Goal: Task Accomplishment & Management: Complete application form

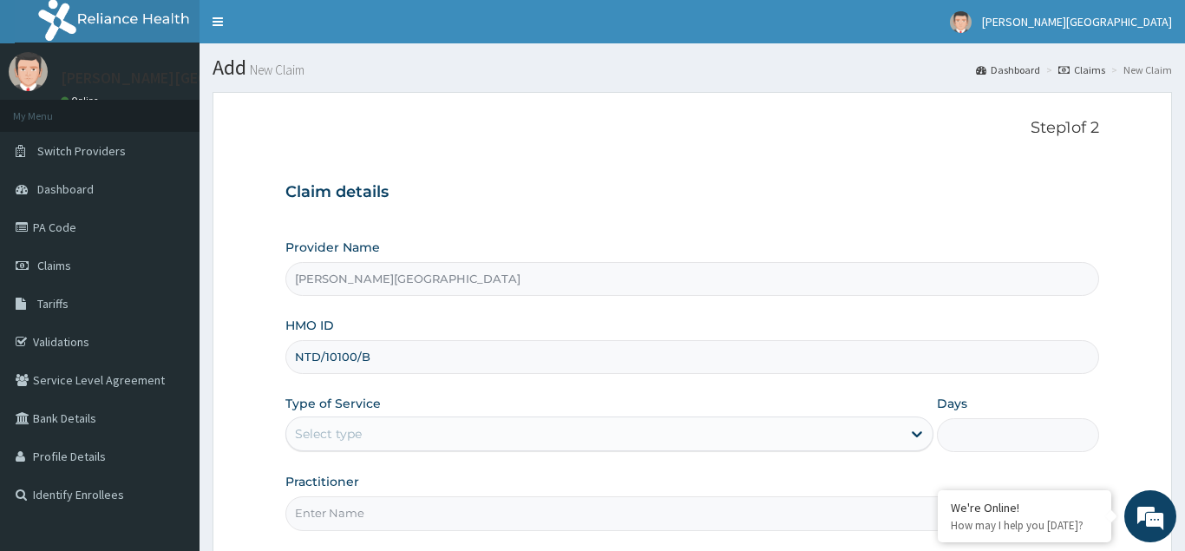
type input "NTD/10100/B"
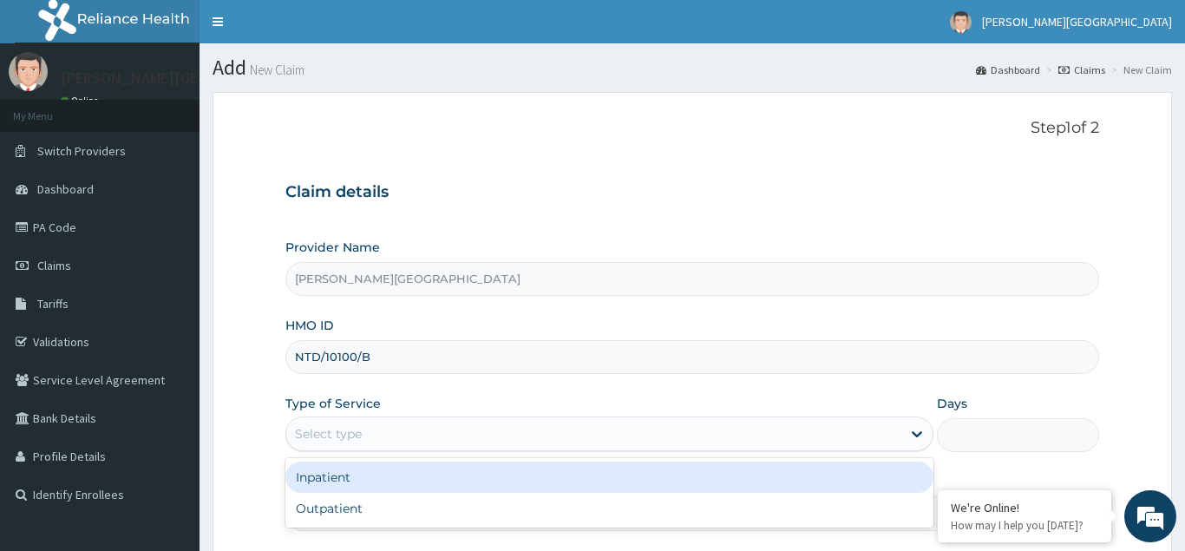
click at [333, 433] on div "Select type" at bounding box center [328, 433] width 67 height 17
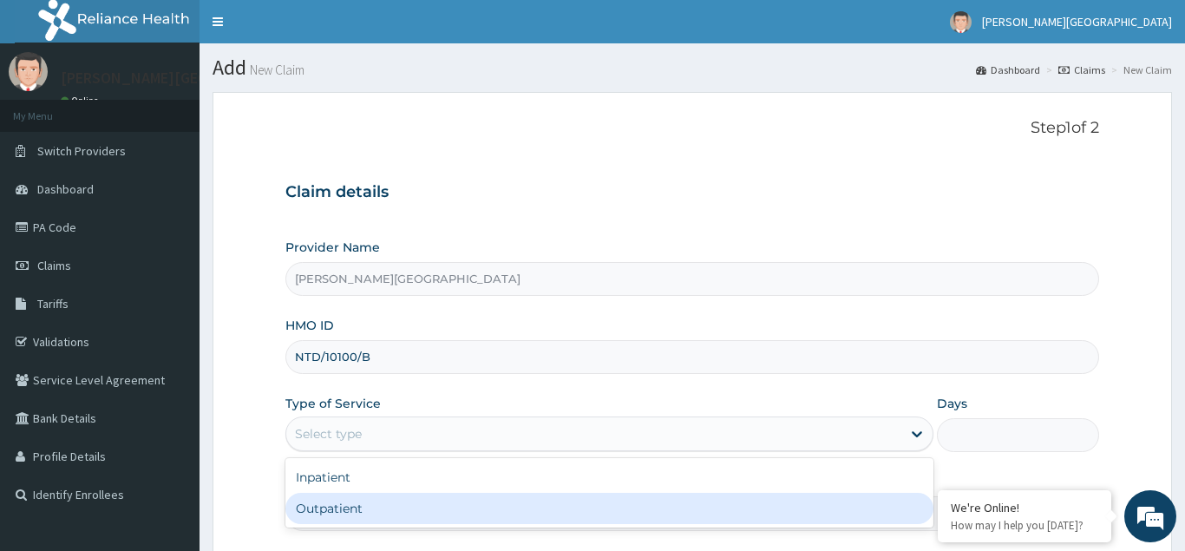
click at [323, 515] on div "Outpatient" at bounding box center [609, 508] width 649 height 31
type input "1"
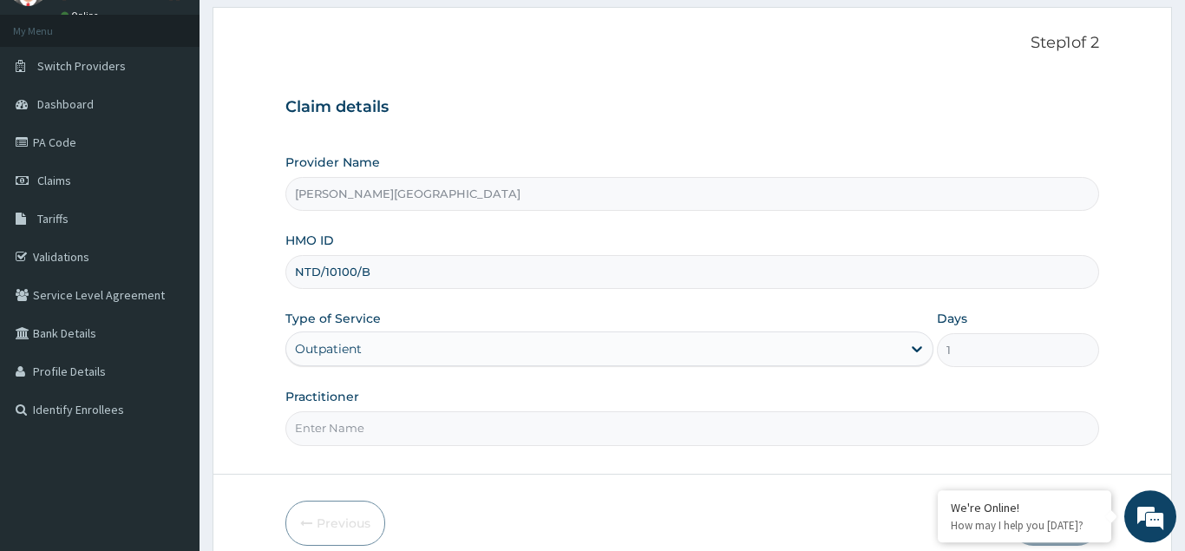
scroll to position [164, 0]
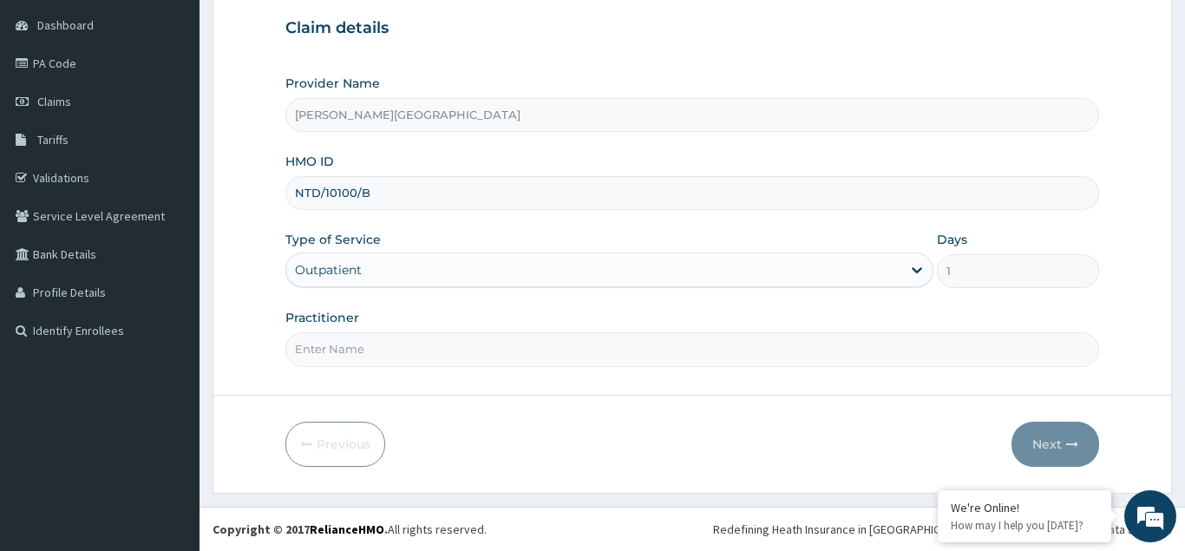
click at [315, 349] on input "Practitioner" at bounding box center [691, 349] width 813 height 34
type input "[PERSON_NAME]"
click at [1051, 448] on button "Next" at bounding box center [1055, 443] width 88 height 45
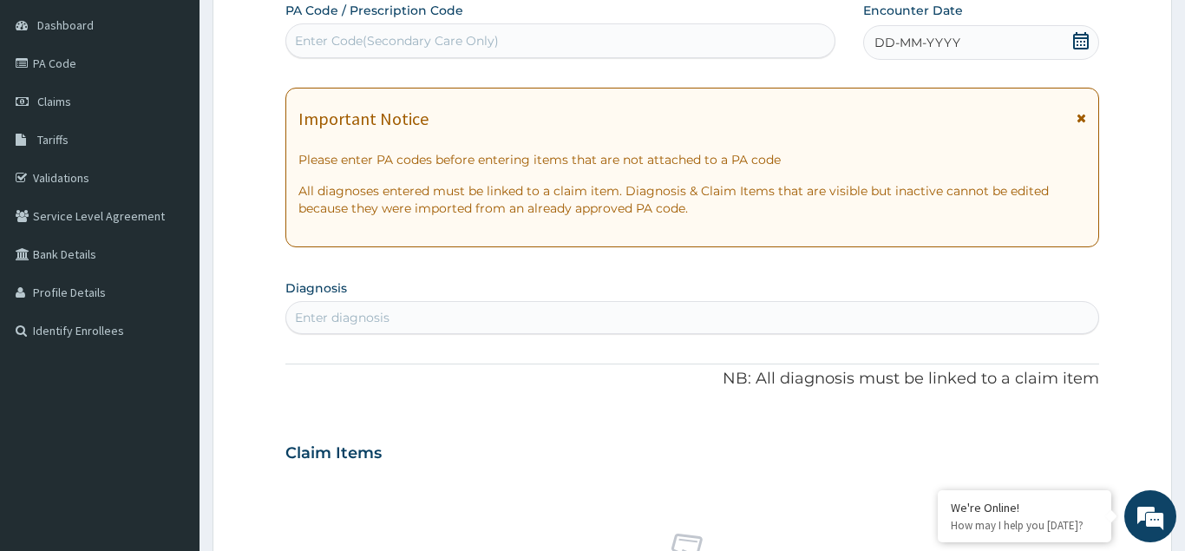
click at [916, 37] on span "DD-MM-YYYY" at bounding box center [917, 42] width 86 height 17
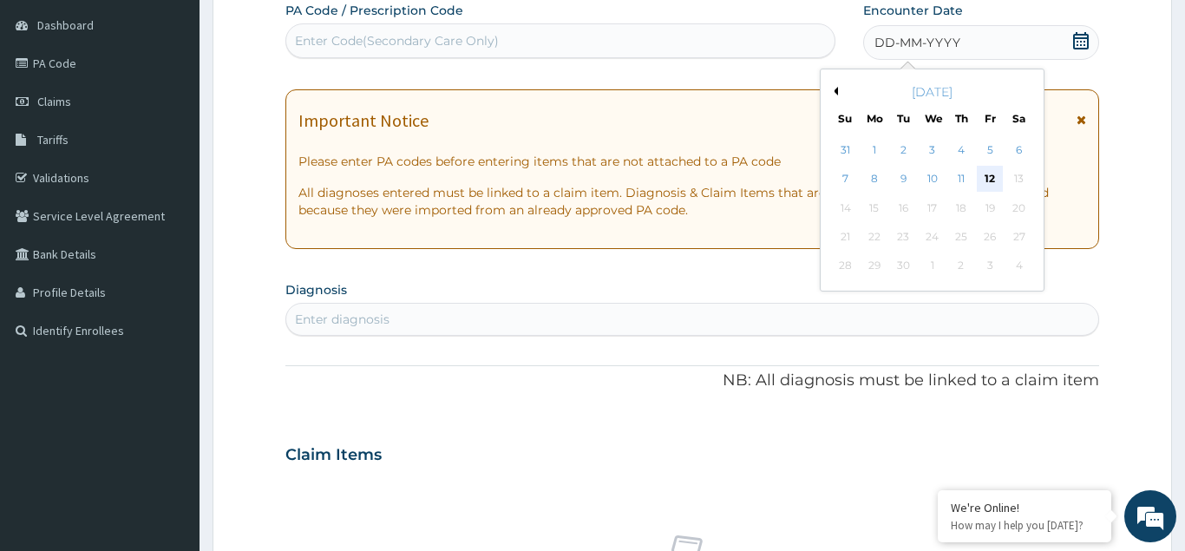
click at [1001, 182] on div "12" at bounding box center [989, 180] width 26 height 26
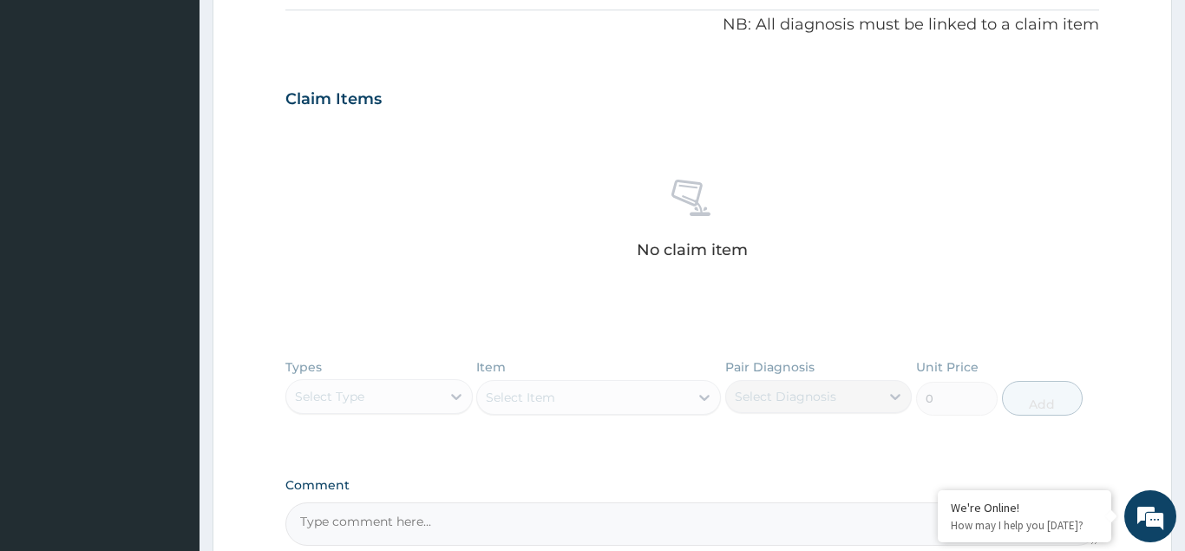
scroll to position [252, 0]
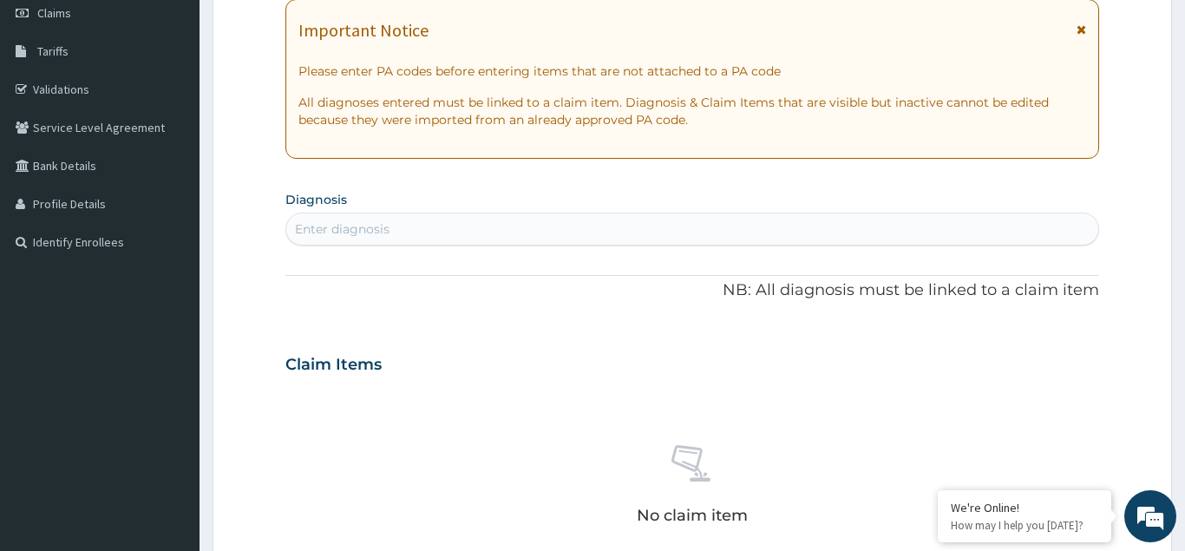
click at [317, 237] on div "Enter diagnosis" at bounding box center [342, 228] width 95 height 17
type input "PID"
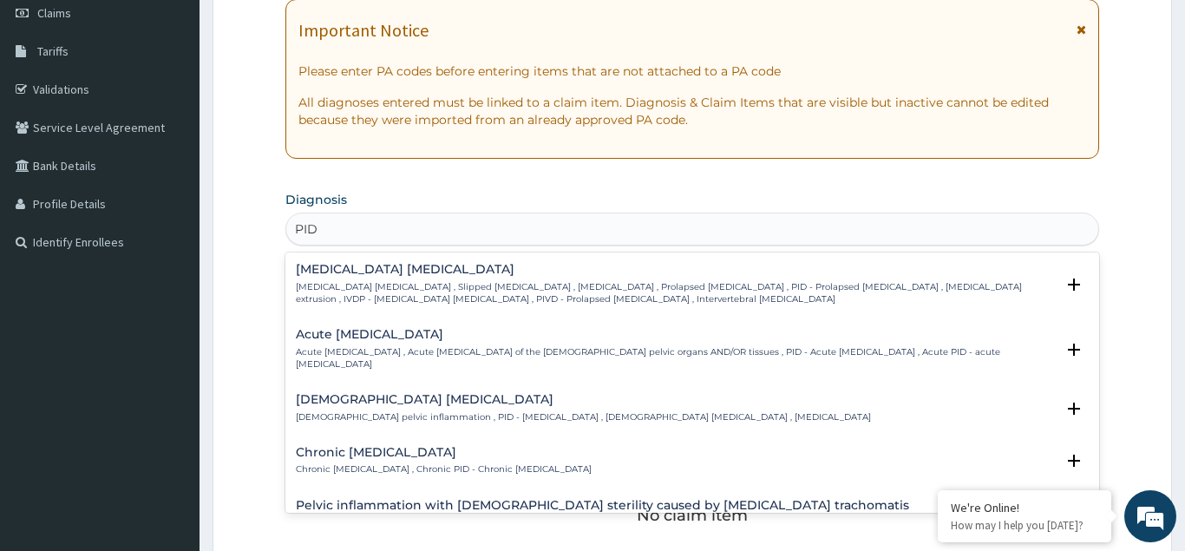
click at [361, 349] on p "Acute [MEDICAL_DATA] , Acute [MEDICAL_DATA] of the [DEMOGRAPHIC_DATA] pelvic or…" at bounding box center [675, 358] width 759 height 25
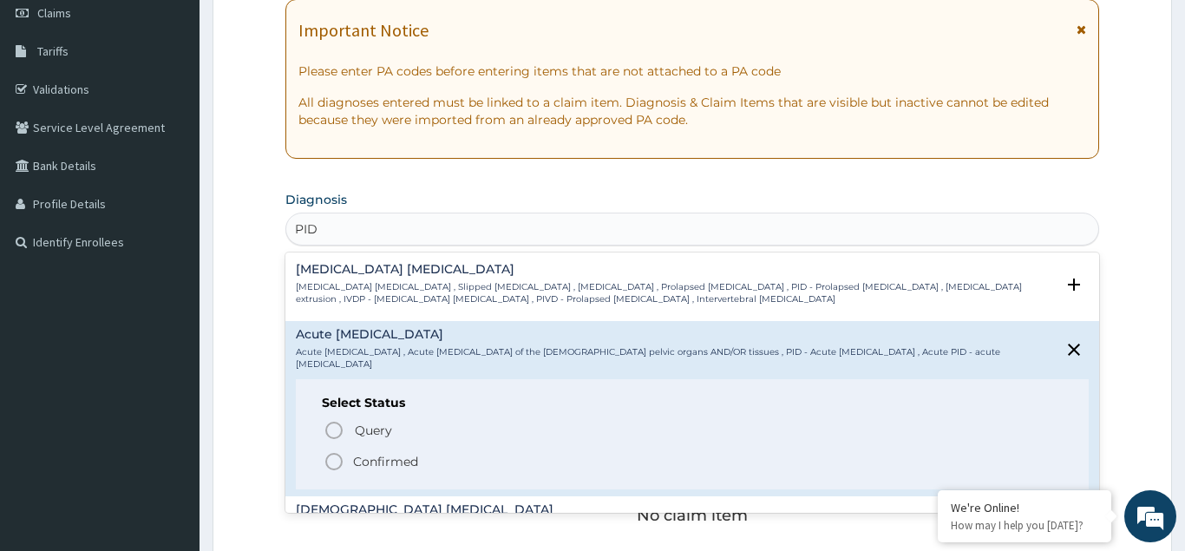
click at [342, 463] on circle "status option filled" at bounding box center [334, 462] width 16 height 16
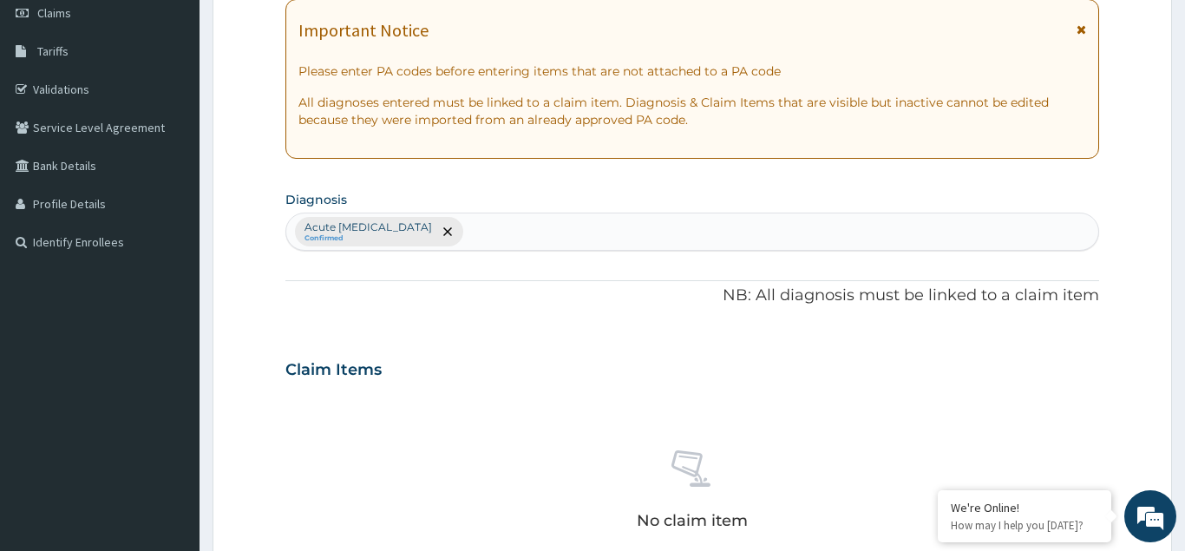
scroll to position [606, 0]
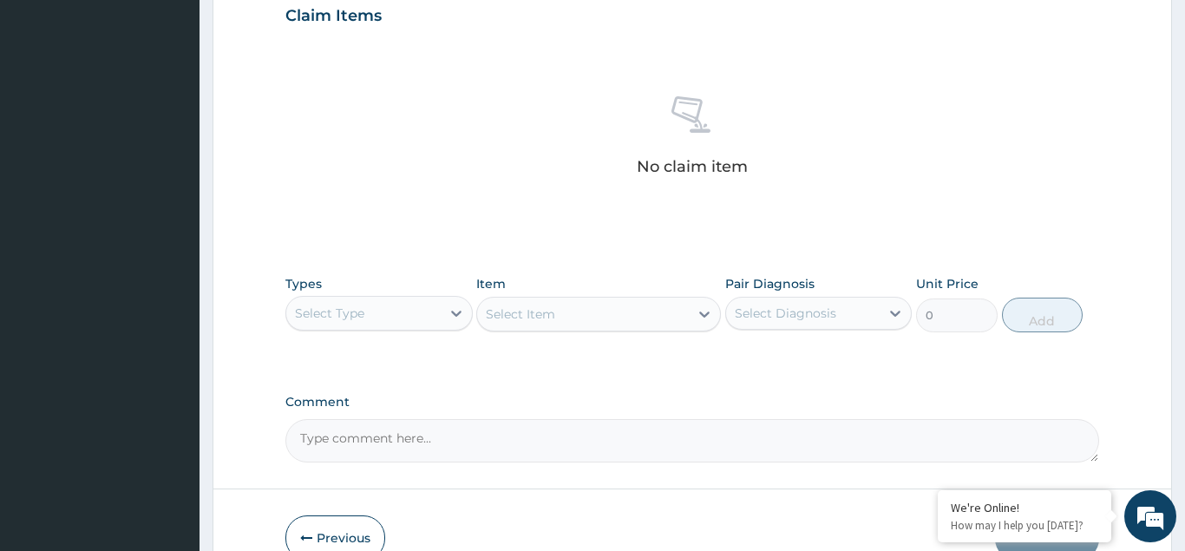
click at [362, 309] on div "Select Type" at bounding box center [329, 312] width 69 height 17
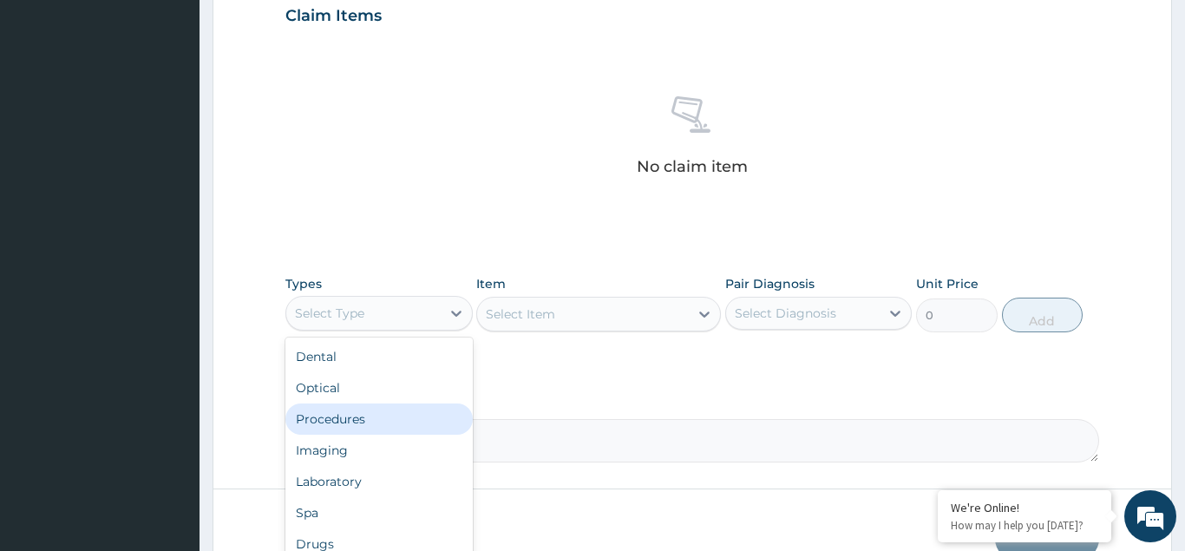
click at [355, 421] on div "Procedures" at bounding box center [378, 418] width 187 height 31
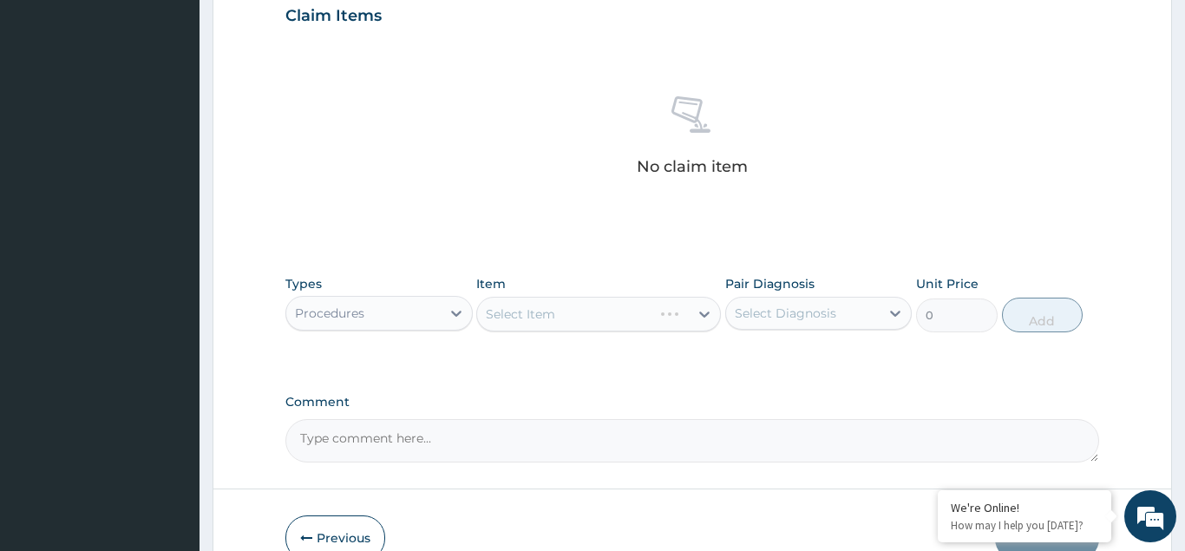
click at [516, 310] on div "Select Item" at bounding box center [598, 314] width 245 height 35
click at [521, 310] on div "Select Item" at bounding box center [598, 314] width 245 height 35
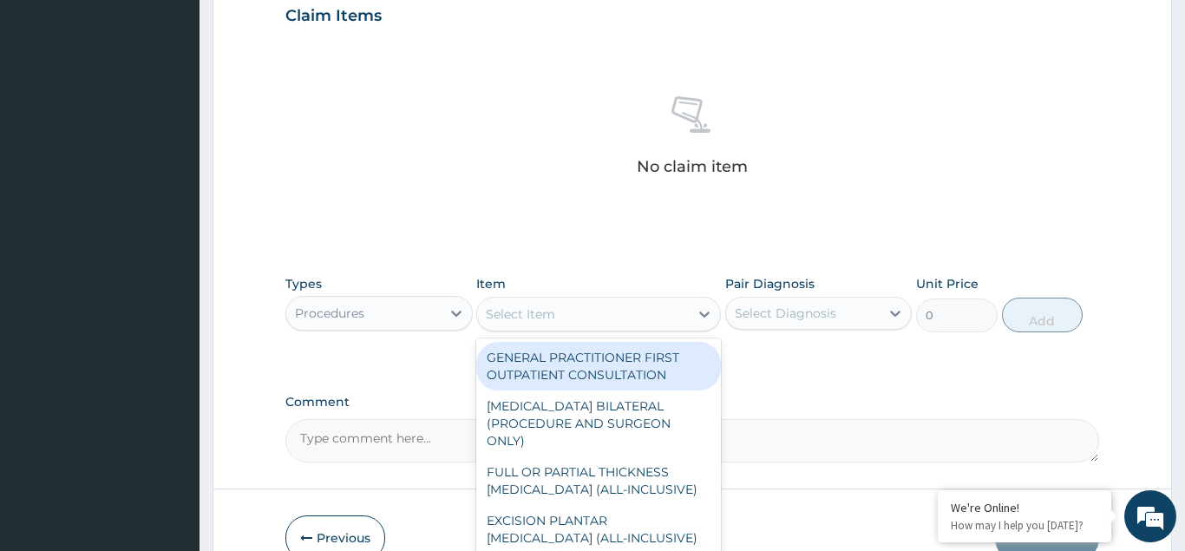
click at [522, 310] on div "Select Item" at bounding box center [520, 313] width 69 height 17
click at [549, 357] on div "GENERAL PRACTITIONER FIRST OUTPATIENT CONSULTATION" at bounding box center [598, 366] width 245 height 49
type input "4500"
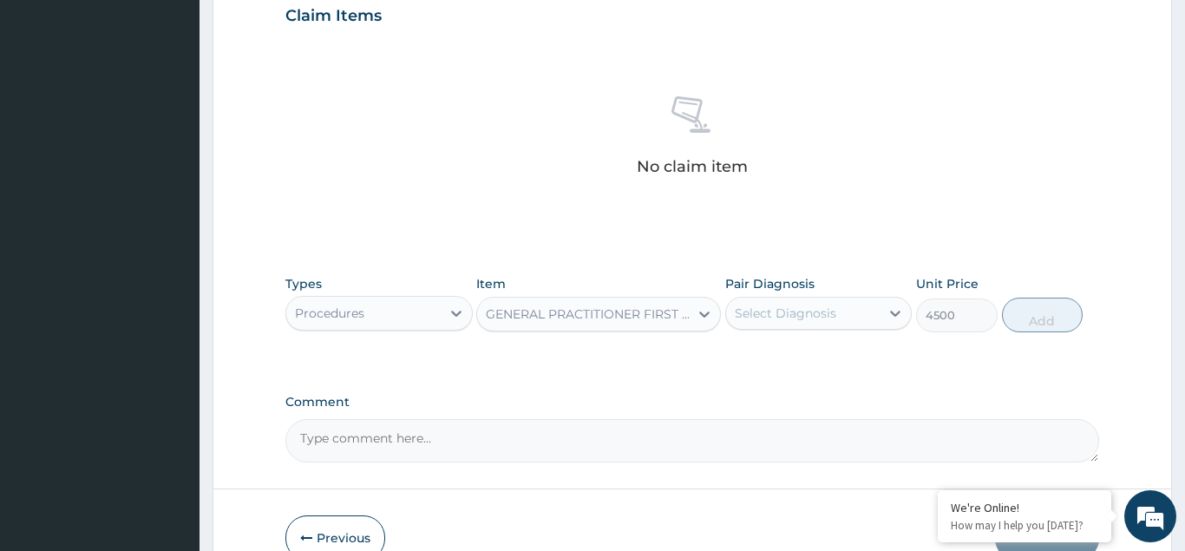
click at [777, 319] on div "Select Diagnosis" at bounding box center [785, 312] width 101 height 17
click at [745, 362] on input "checkbox" at bounding box center [740, 355] width 11 height 11
checkbox input "true"
click at [1030, 301] on button "Add" at bounding box center [1043, 314] width 82 height 35
type input "0"
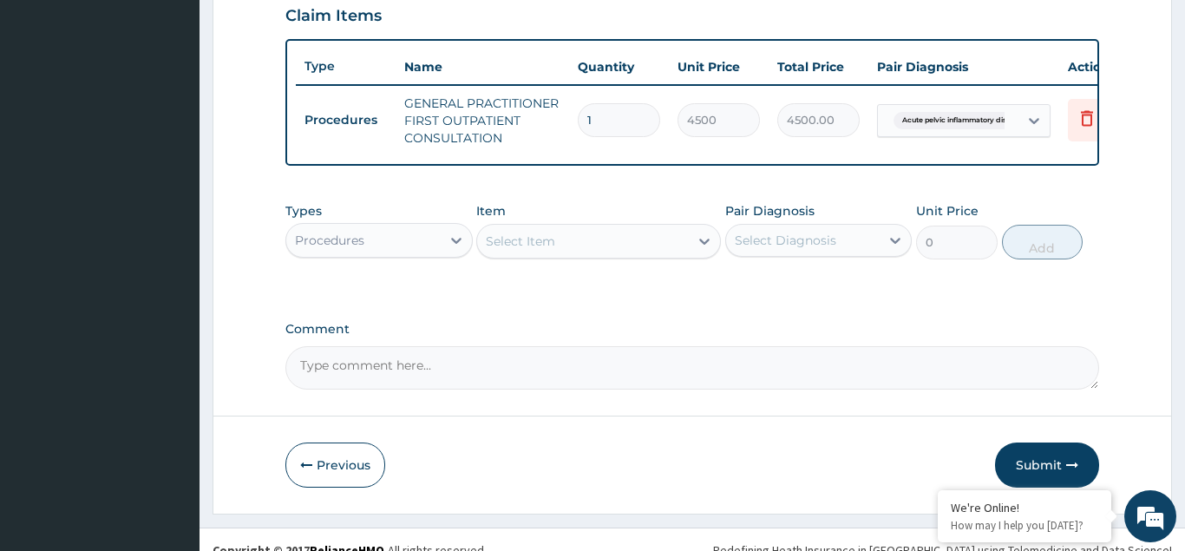
click at [352, 245] on div "Procedures" at bounding box center [329, 240] width 69 height 17
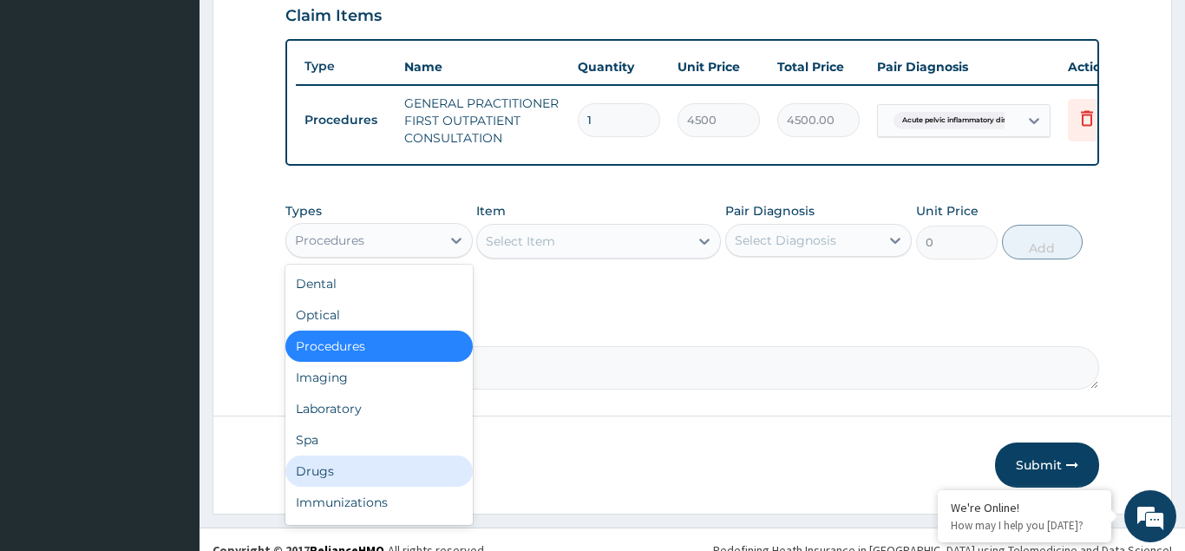
click at [328, 471] on div "Drugs" at bounding box center [378, 470] width 187 height 31
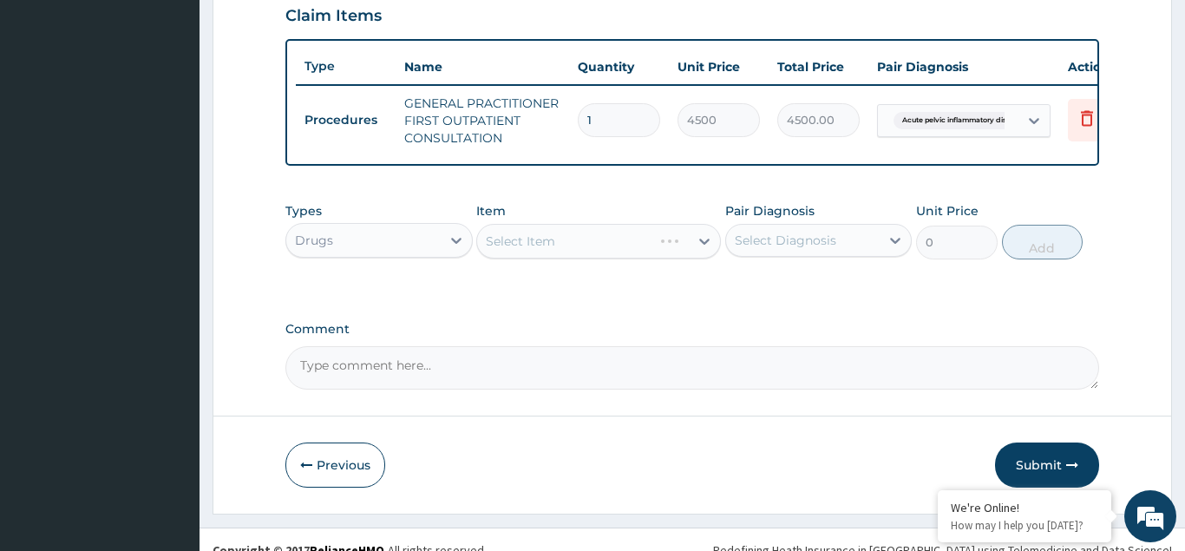
click at [510, 238] on div "Select Item" at bounding box center [598, 241] width 245 height 35
click at [519, 238] on div "Select Item" at bounding box center [598, 241] width 245 height 35
click at [516, 238] on div "Select Item" at bounding box center [598, 241] width 245 height 35
click at [513, 243] on div "Select Item" at bounding box center [598, 241] width 245 height 35
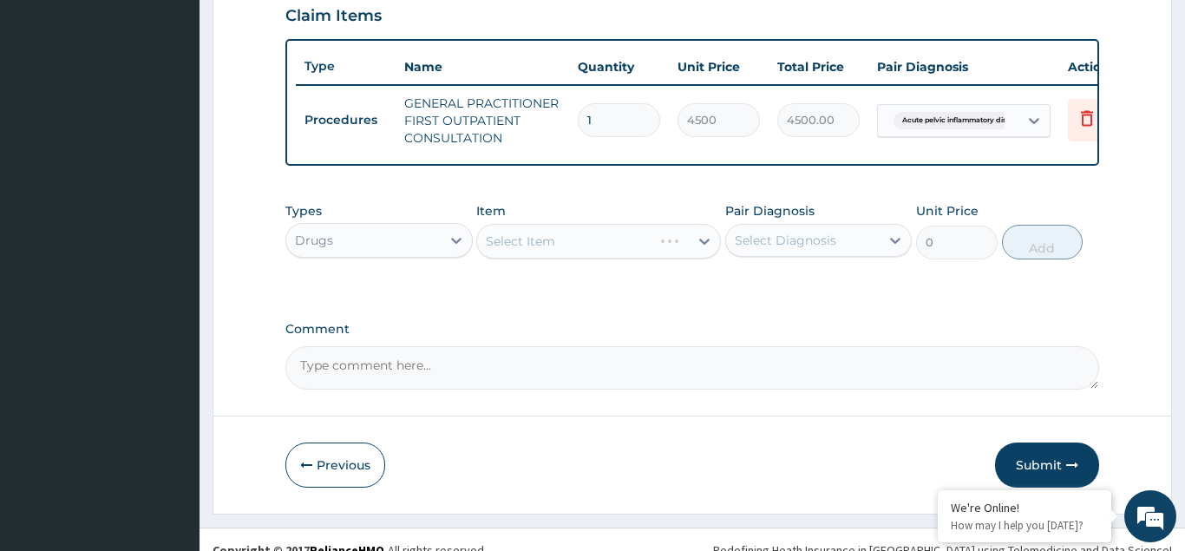
click at [510, 241] on div "Select Item" at bounding box center [598, 241] width 245 height 35
click at [517, 246] on div "Select Item" at bounding box center [598, 241] width 245 height 35
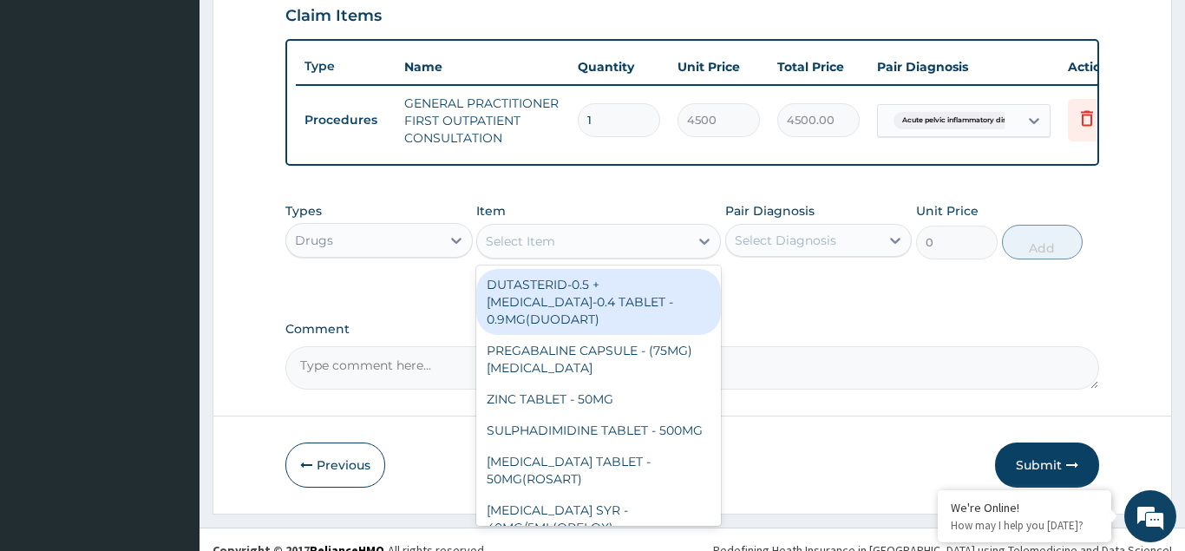
click at [530, 242] on div "Select Item" at bounding box center [520, 240] width 69 height 17
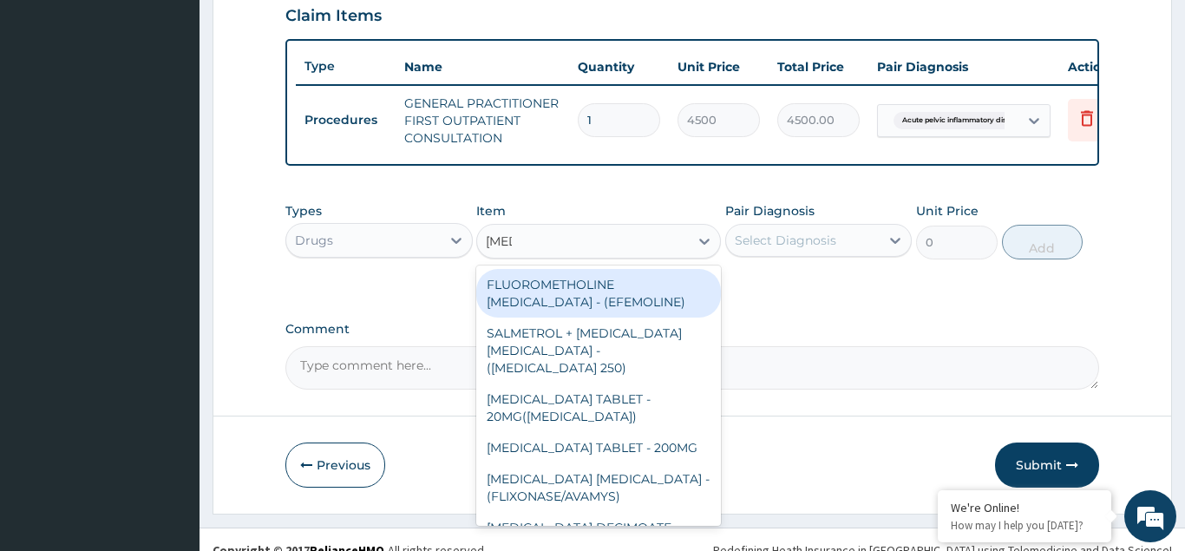
type input "FLUC"
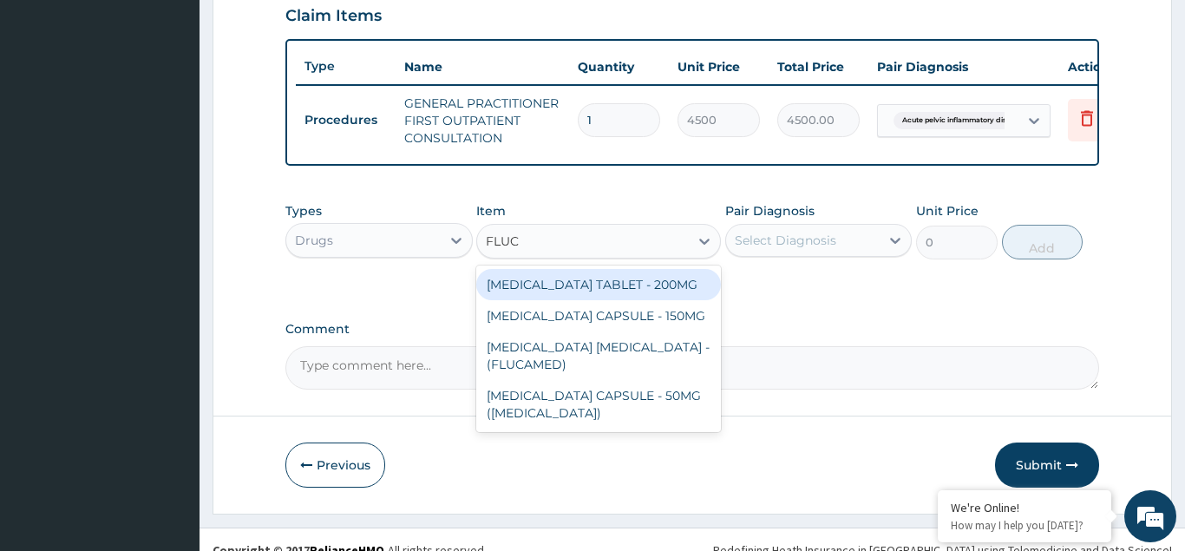
click at [589, 283] on div "[MEDICAL_DATA] TABLET - 200MG" at bounding box center [598, 284] width 245 height 31
type input "608"
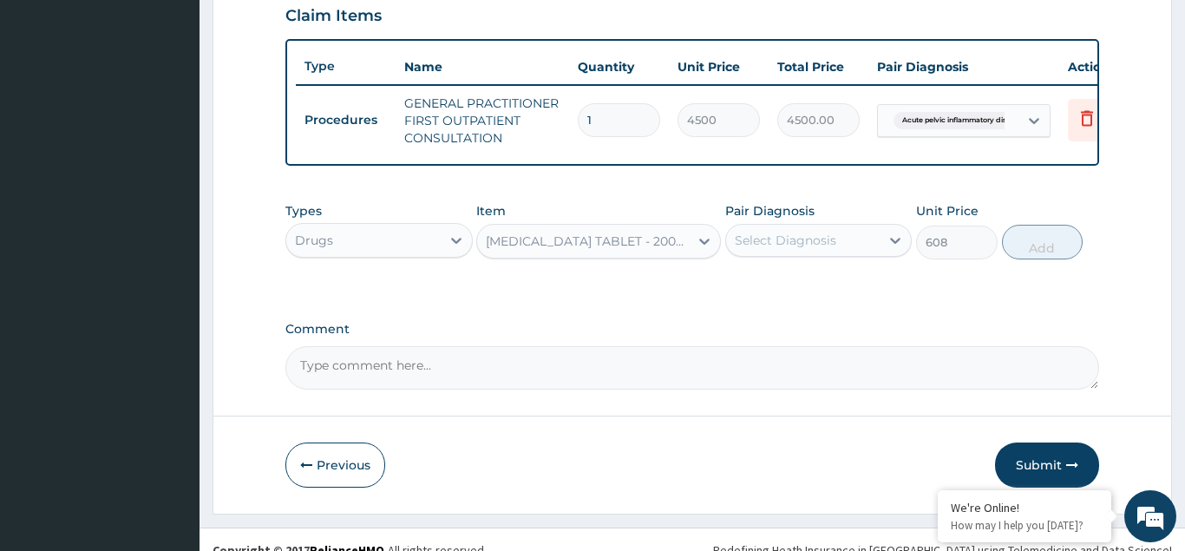
click at [780, 232] on div "Select Diagnosis" at bounding box center [785, 240] width 101 height 17
click at [738, 289] on input "checkbox" at bounding box center [740, 283] width 11 height 11
checkbox input "true"
click at [1040, 253] on button "Add" at bounding box center [1043, 242] width 82 height 35
type input "0"
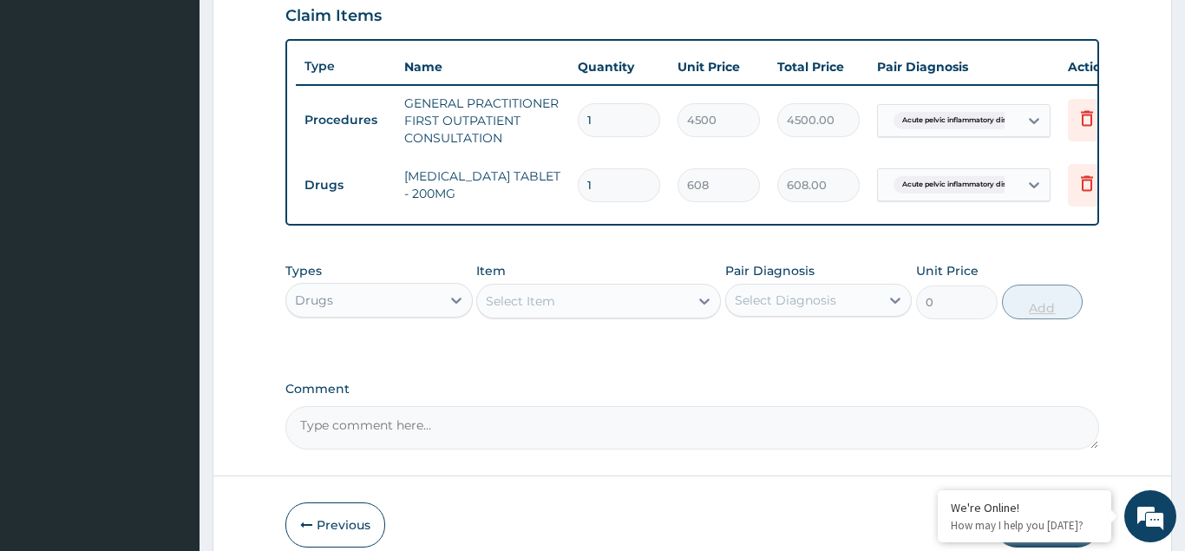
type input "0.00"
type input "5"
type input "3040.00"
type input "5"
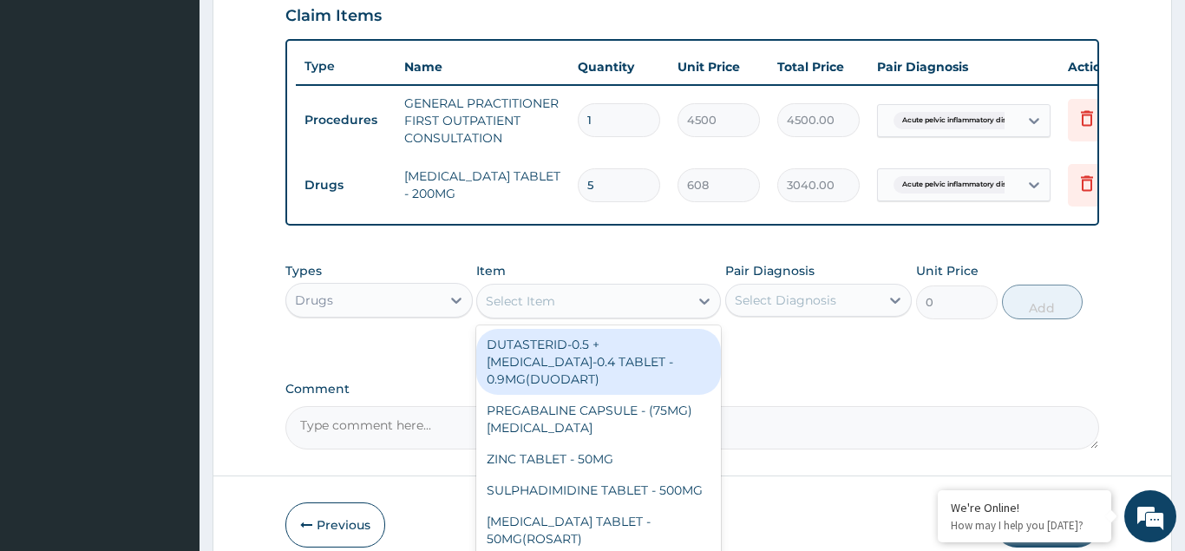
click at [503, 305] on div "Select Item" at bounding box center [520, 300] width 69 height 17
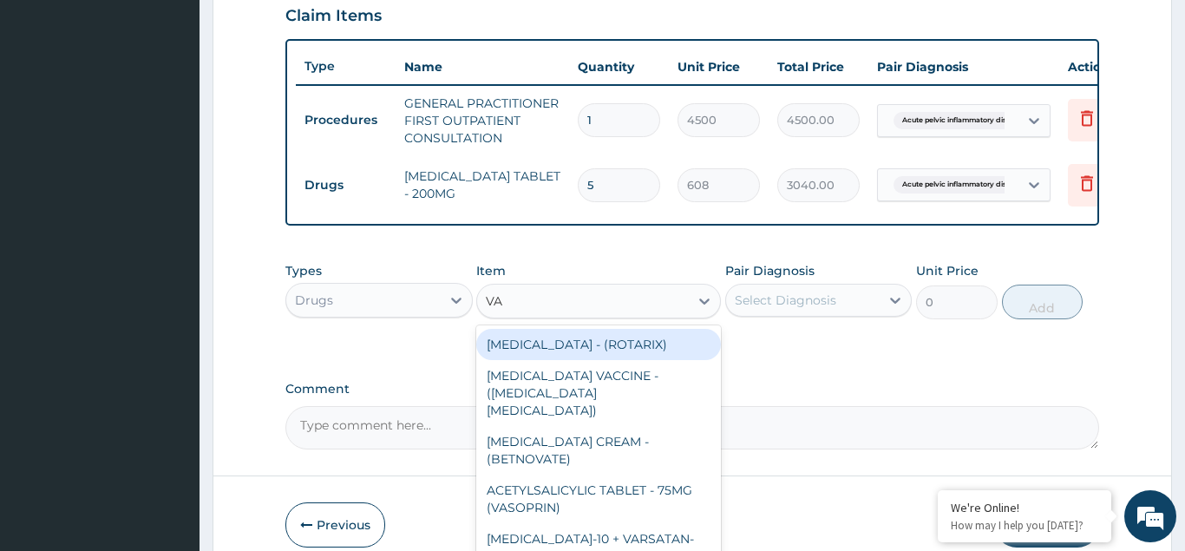
type input "VAG"
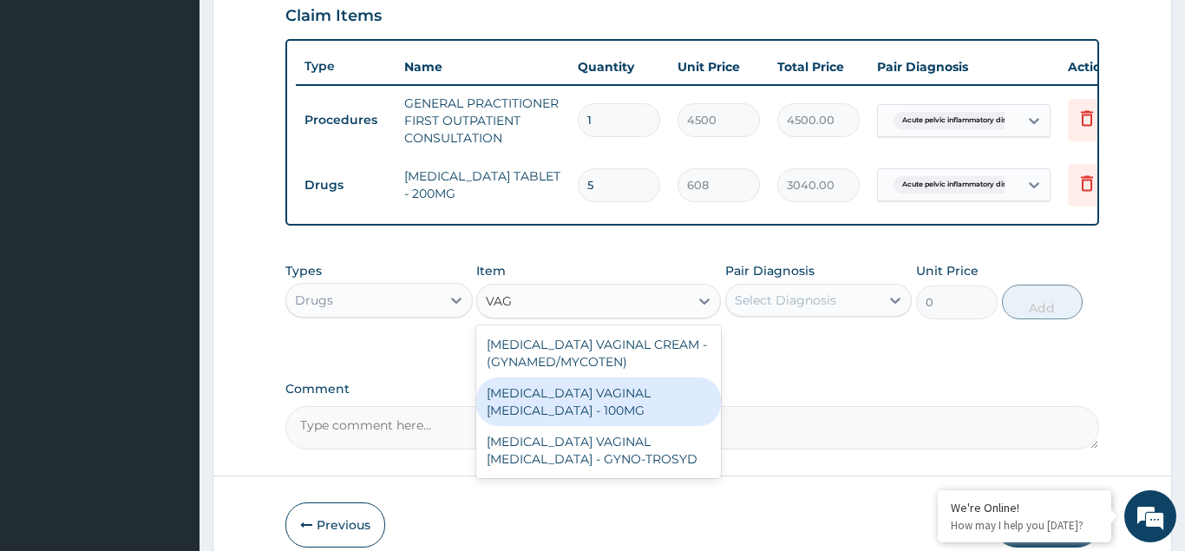
click at [584, 397] on div "[MEDICAL_DATA] VAGINAL [MEDICAL_DATA] - 100MG" at bounding box center [598, 401] width 245 height 49
type input "512"
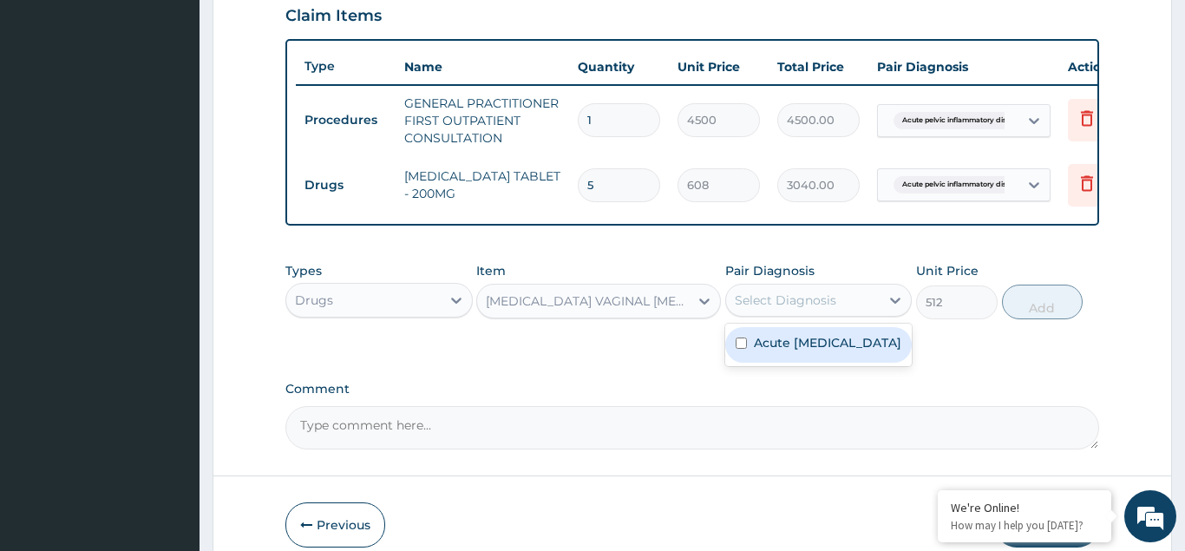
click at [768, 293] on div "Select Diagnosis" at bounding box center [785, 299] width 101 height 17
click at [737, 362] on div "Acute [MEDICAL_DATA]" at bounding box center [818, 345] width 187 height 36
checkbox input "true"
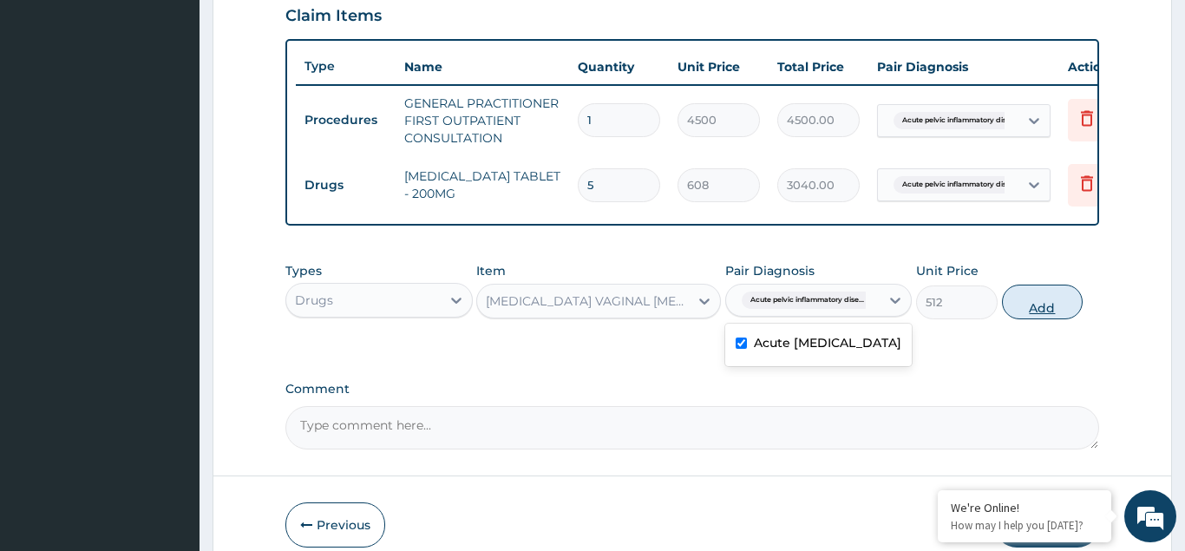
click at [1061, 309] on button "Add" at bounding box center [1043, 301] width 82 height 35
type input "0"
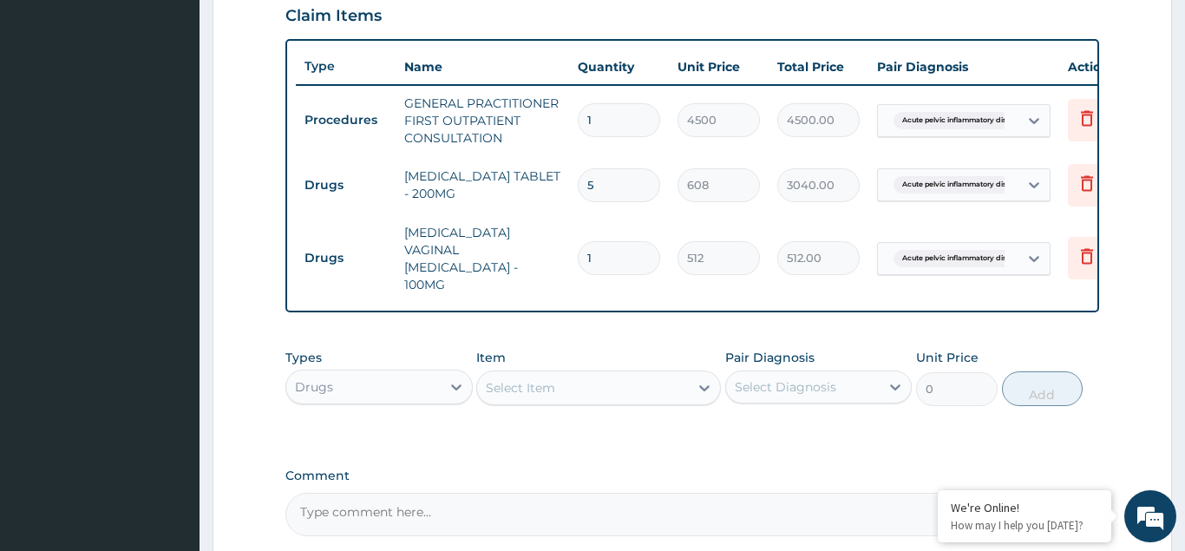
type input "0.00"
type input "6"
type input "3072.00"
type input "6"
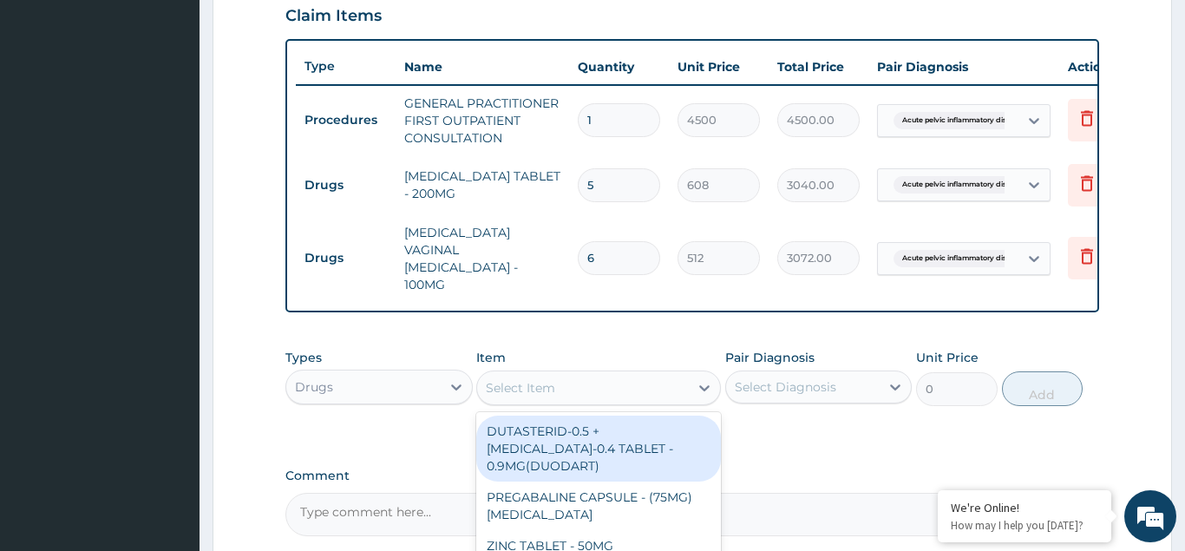
click at [518, 379] on div "Select Item" at bounding box center [520, 387] width 69 height 17
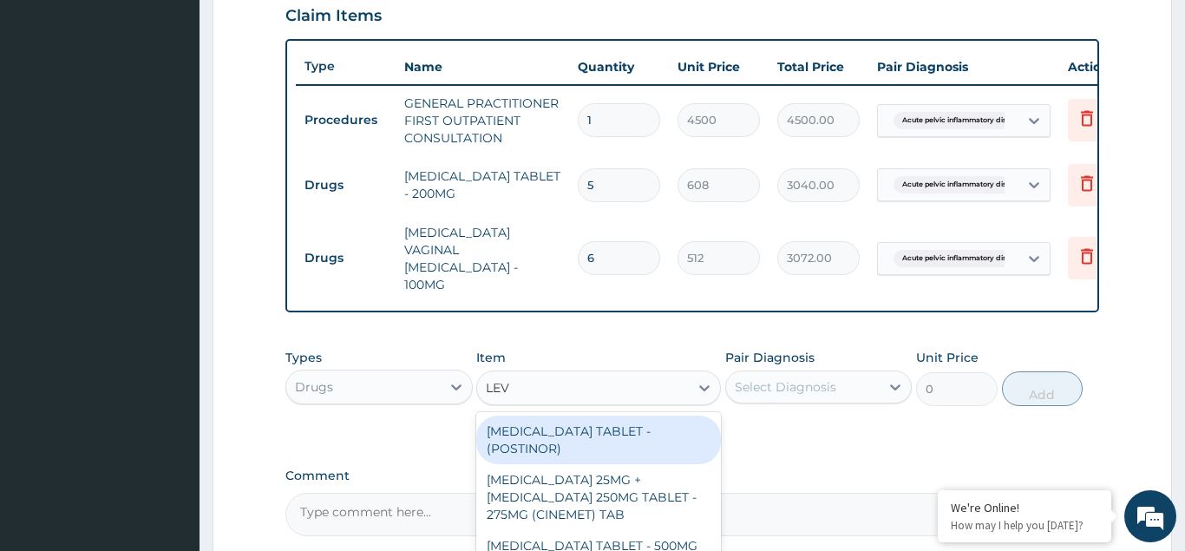
type input "LEVO"
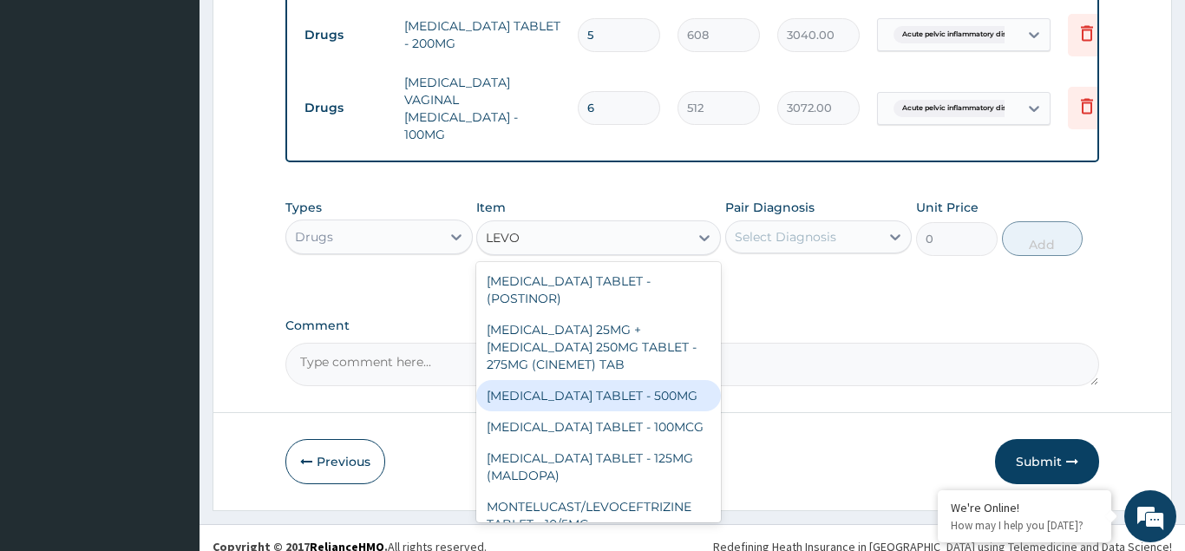
click at [547, 380] on div "[MEDICAL_DATA] TABLET - 500MG" at bounding box center [598, 395] width 245 height 31
type input "224"
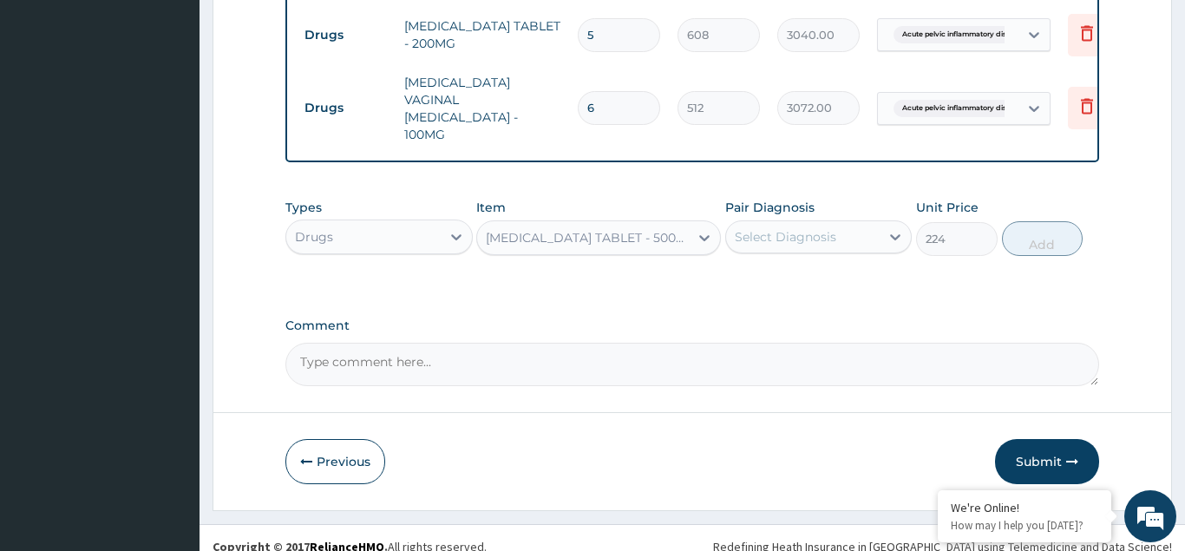
click at [754, 228] on div "Select Diagnosis" at bounding box center [785, 236] width 101 height 17
click at [743, 276] on input "checkbox" at bounding box center [740, 279] width 11 height 11
checkbox input "true"
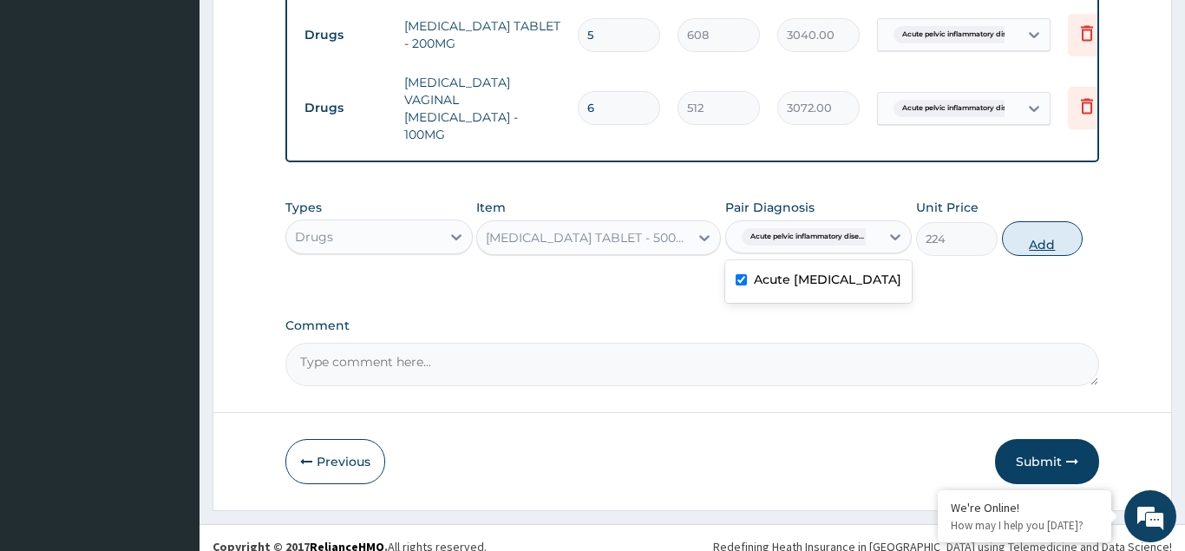
click at [1031, 230] on button "Add" at bounding box center [1043, 238] width 82 height 35
type input "0"
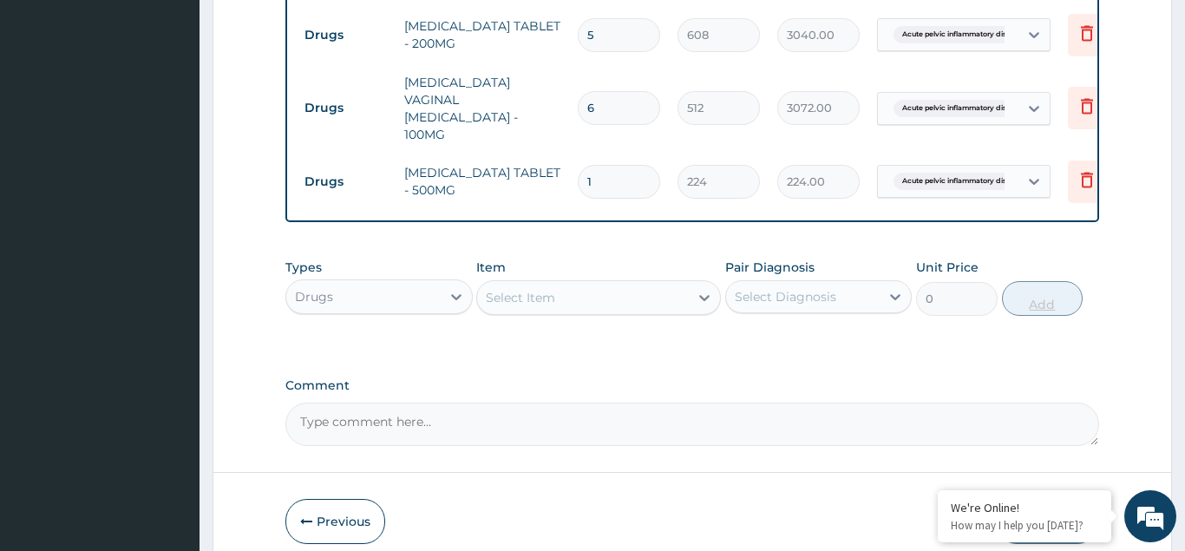
type input "10"
type input "2240.00"
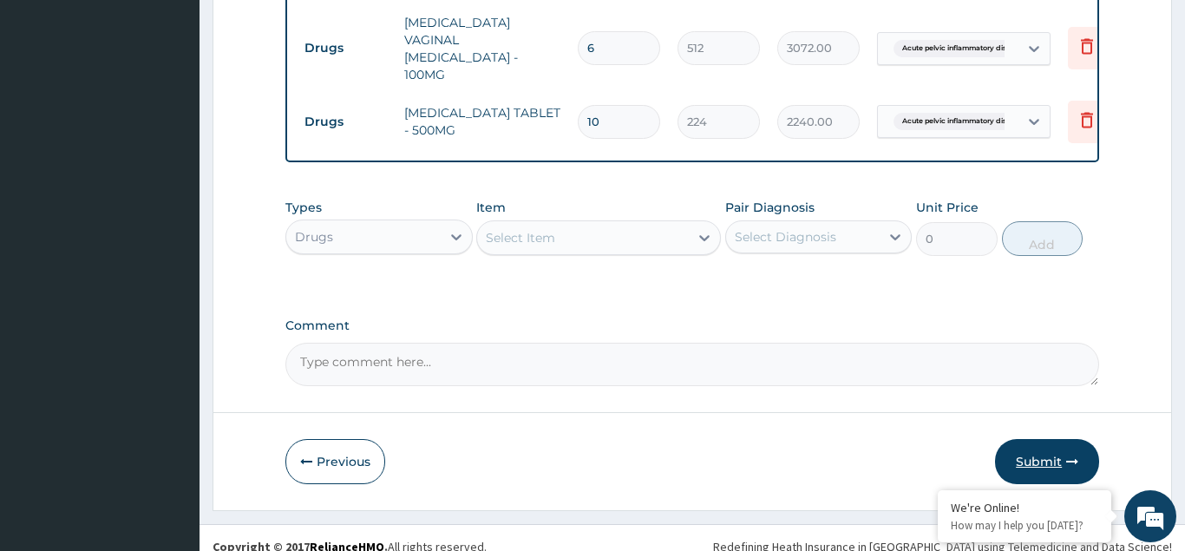
type input "10"
click at [1030, 447] on button "Submit" at bounding box center [1047, 461] width 104 height 45
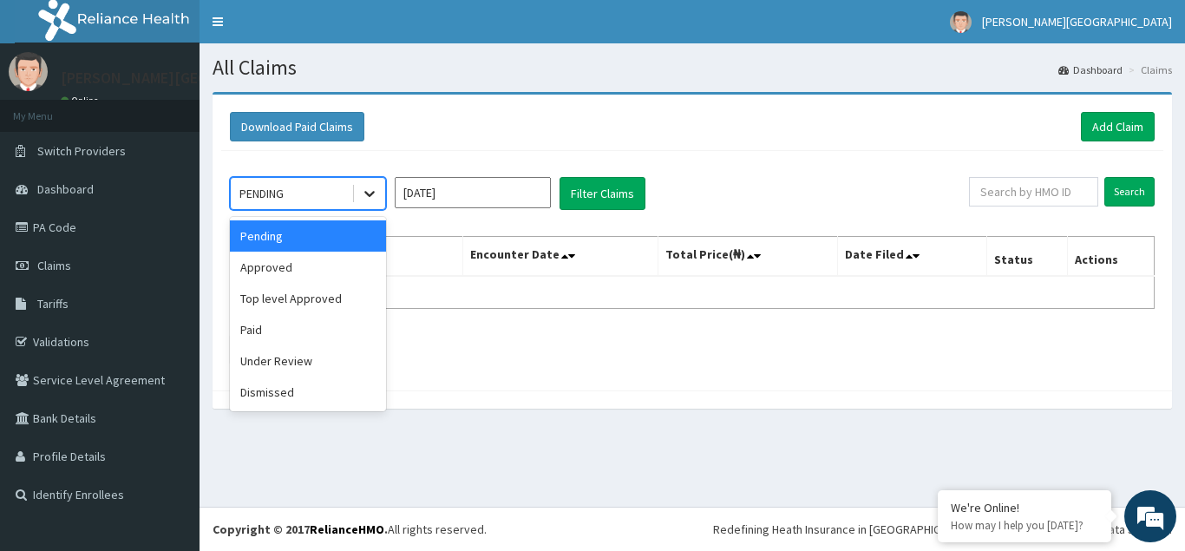
click at [364, 192] on icon at bounding box center [369, 193] width 17 height 17
click at [284, 273] on div "Approved" at bounding box center [308, 266] width 156 height 31
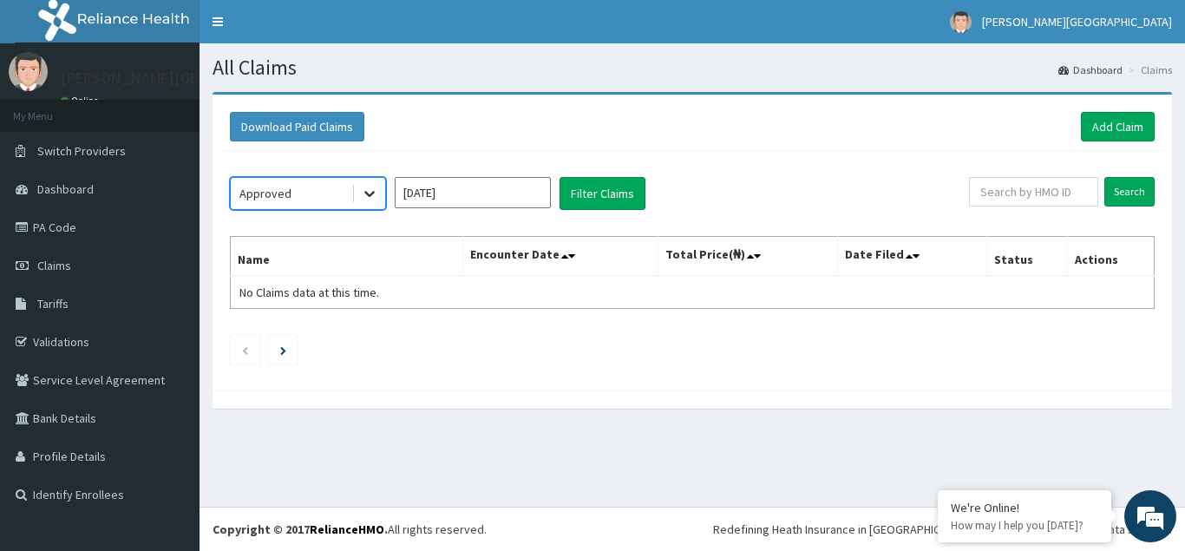
click at [361, 186] on icon at bounding box center [369, 193] width 17 height 17
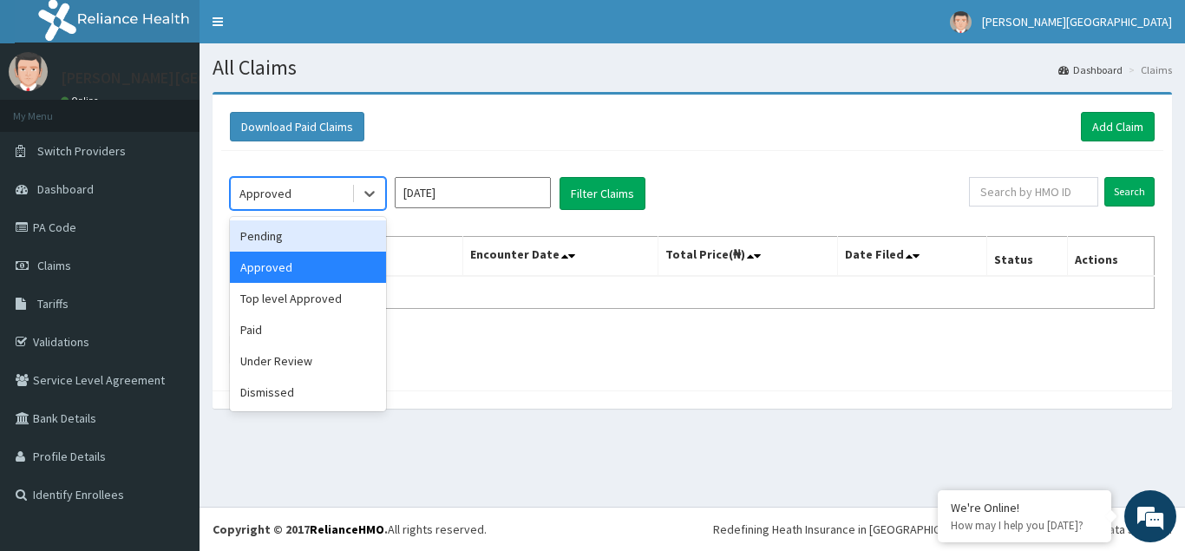
click at [268, 238] on div "Pending" at bounding box center [308, 235] width 156 height 31
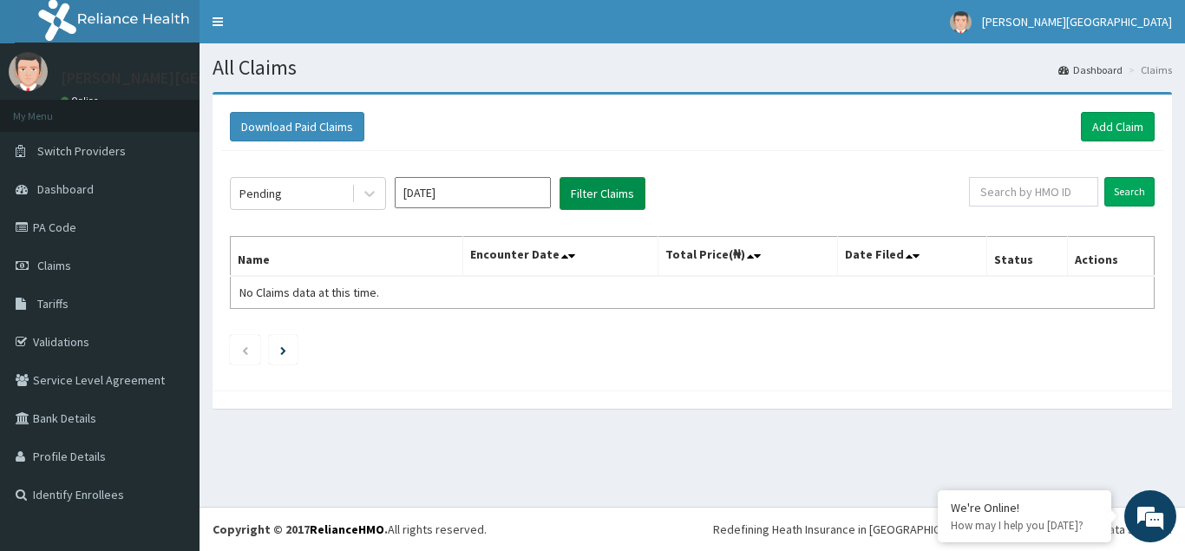
click at [621, 193] on button "Filter Claims" at bounding box center [602, 193] width 86 height 33
click at [607, 193] on button "Filter Claims" at bounding box center [602, 193] width 86 height 33
click at [357, 196] on div at bounding box center [369, 193] width 31 height 31
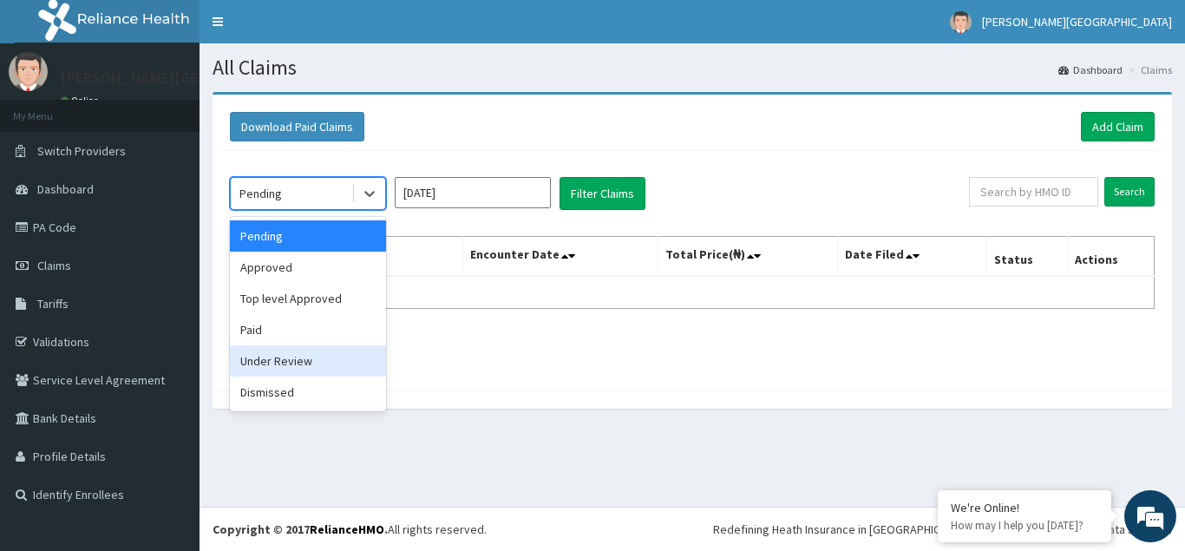
click at [287, 359] on div "Under Review" at bounding box center [308, 360] width 156 height 31
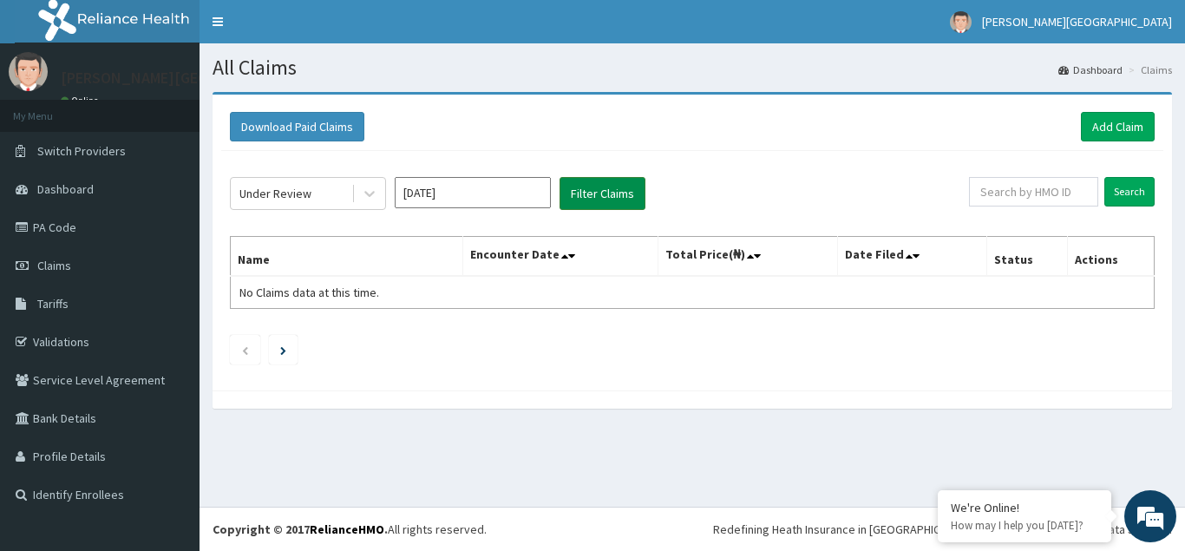
click at [599, 190] on button "Filter Claims" at bounding box center [602, 193] width 86 height 33
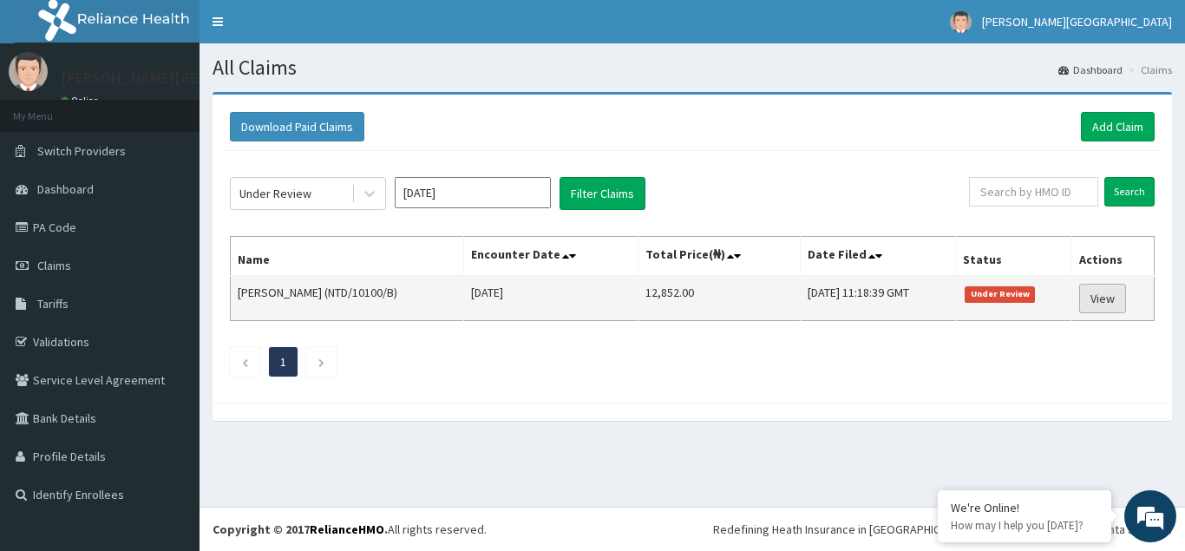
click at [1115, 302] on link "View" at bounding box center [1102, 298] width 47 height 29
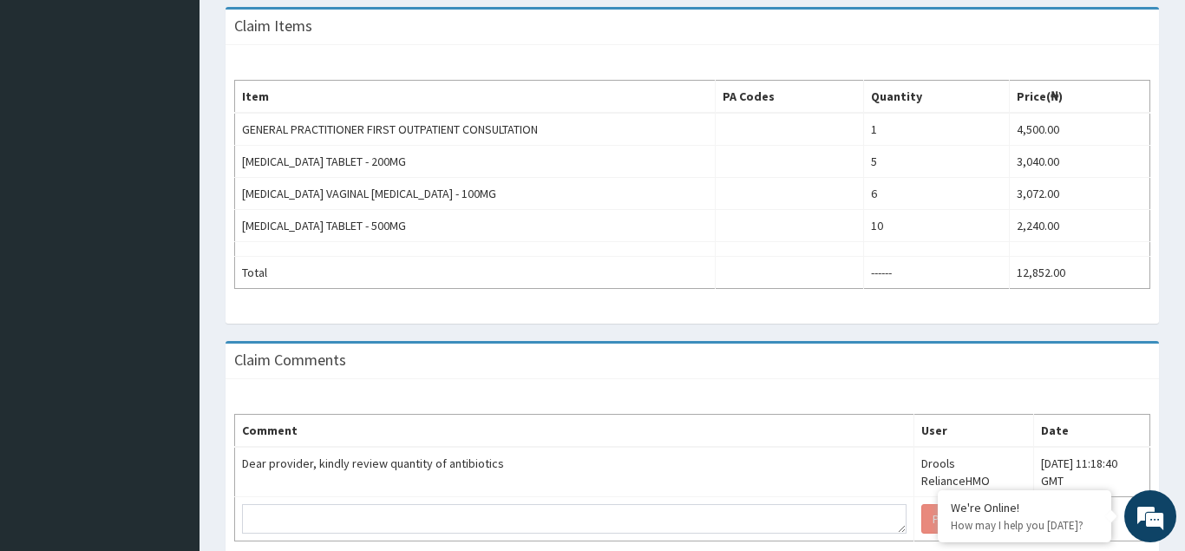
scroll to position [591, 0]
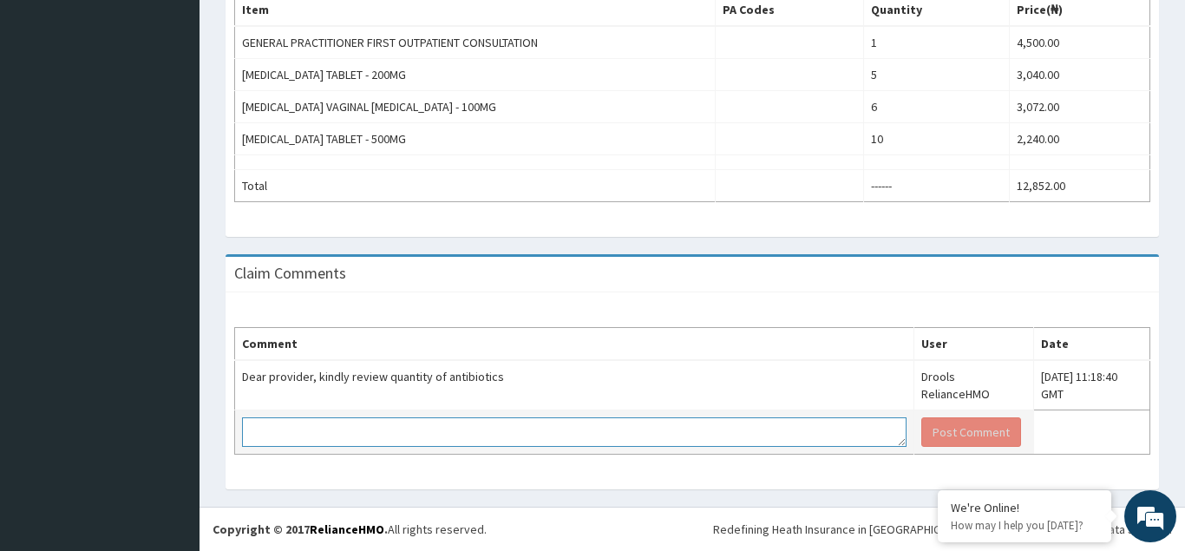
click at [304, 440] on textarea at bounding box center [574, 431] width 664 height 29
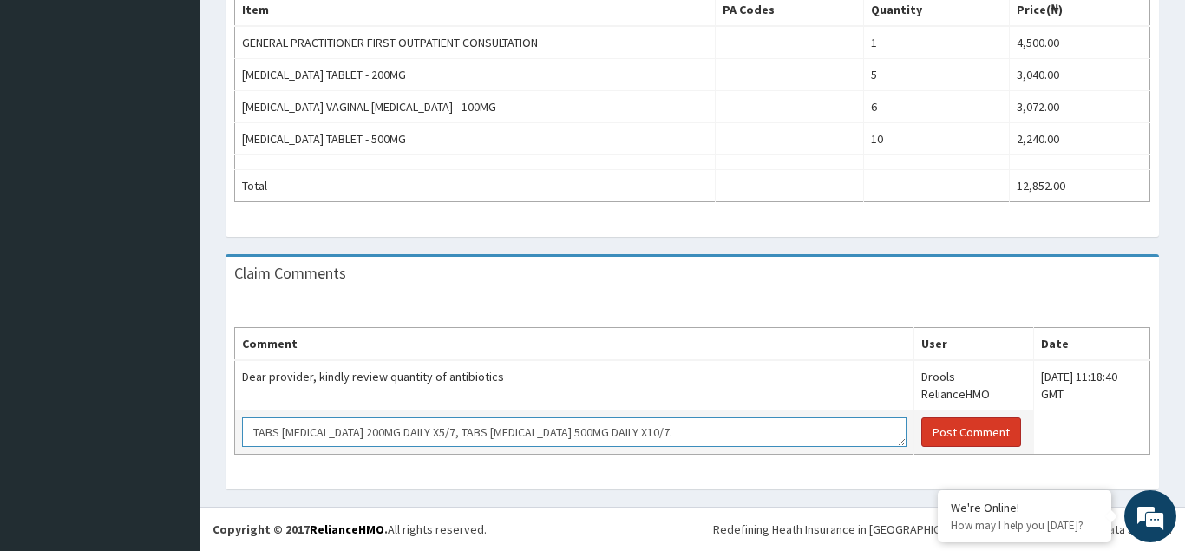
type textarea "TABS FLUCONAZOLE 200MG DAILY X5/7, TABS LEVOFLOXACIN 500MG DAILY X10/7."
click at [937, 430] on button "Post Comment" at bounding box center [971, 431] width 100 height 29
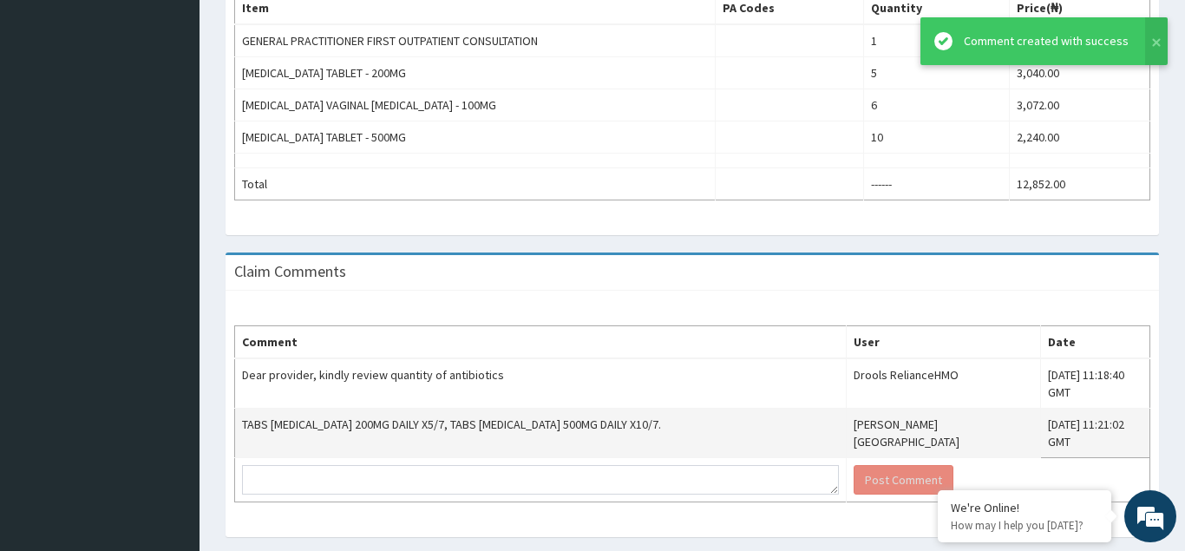
scroll to position [640, 0]
